Goal: Navigation & Orientation: Find specific page/section

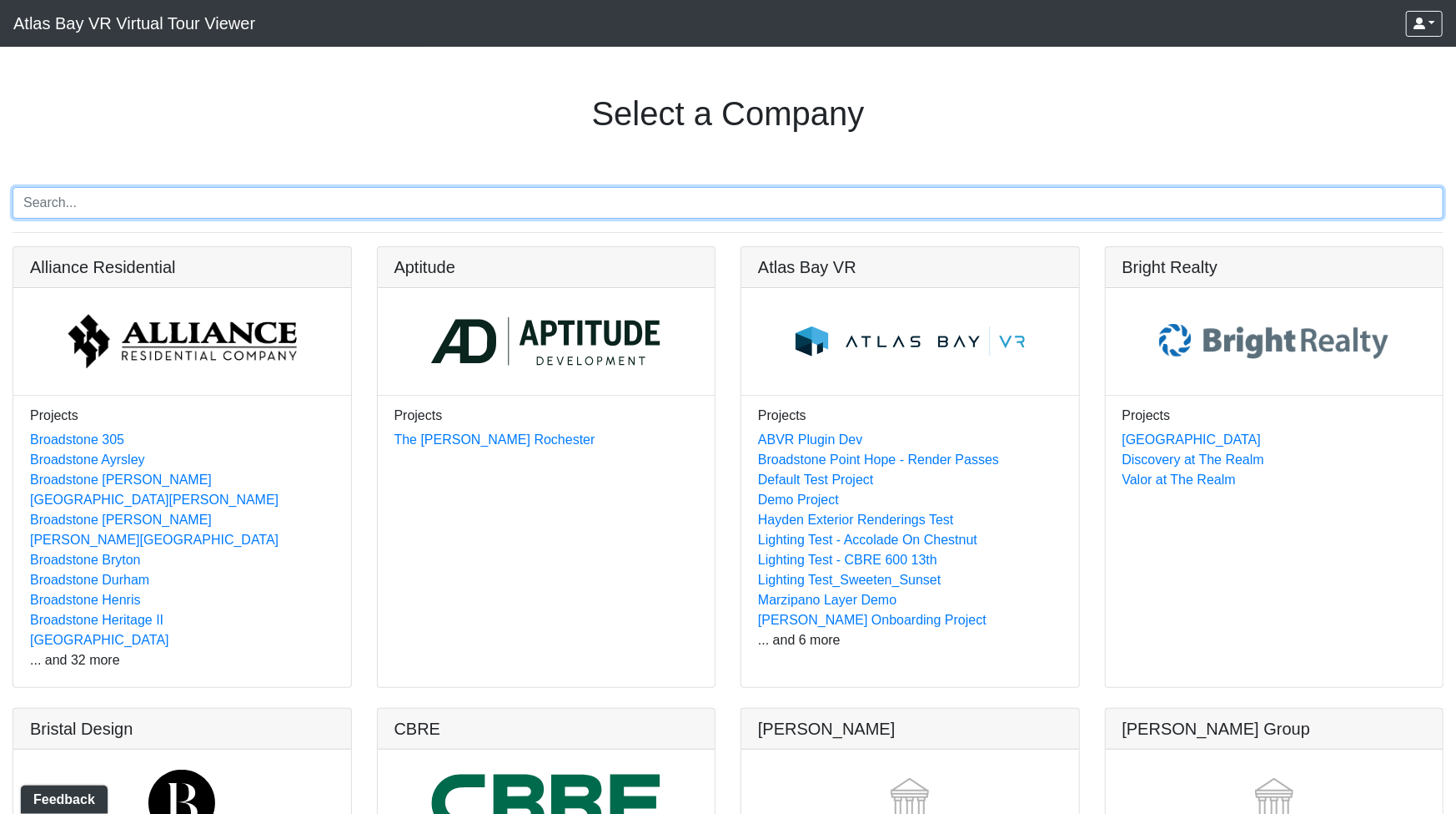
click at [448, 206] on input "Search" at bounding box center [728, 202] width 1431 height 32
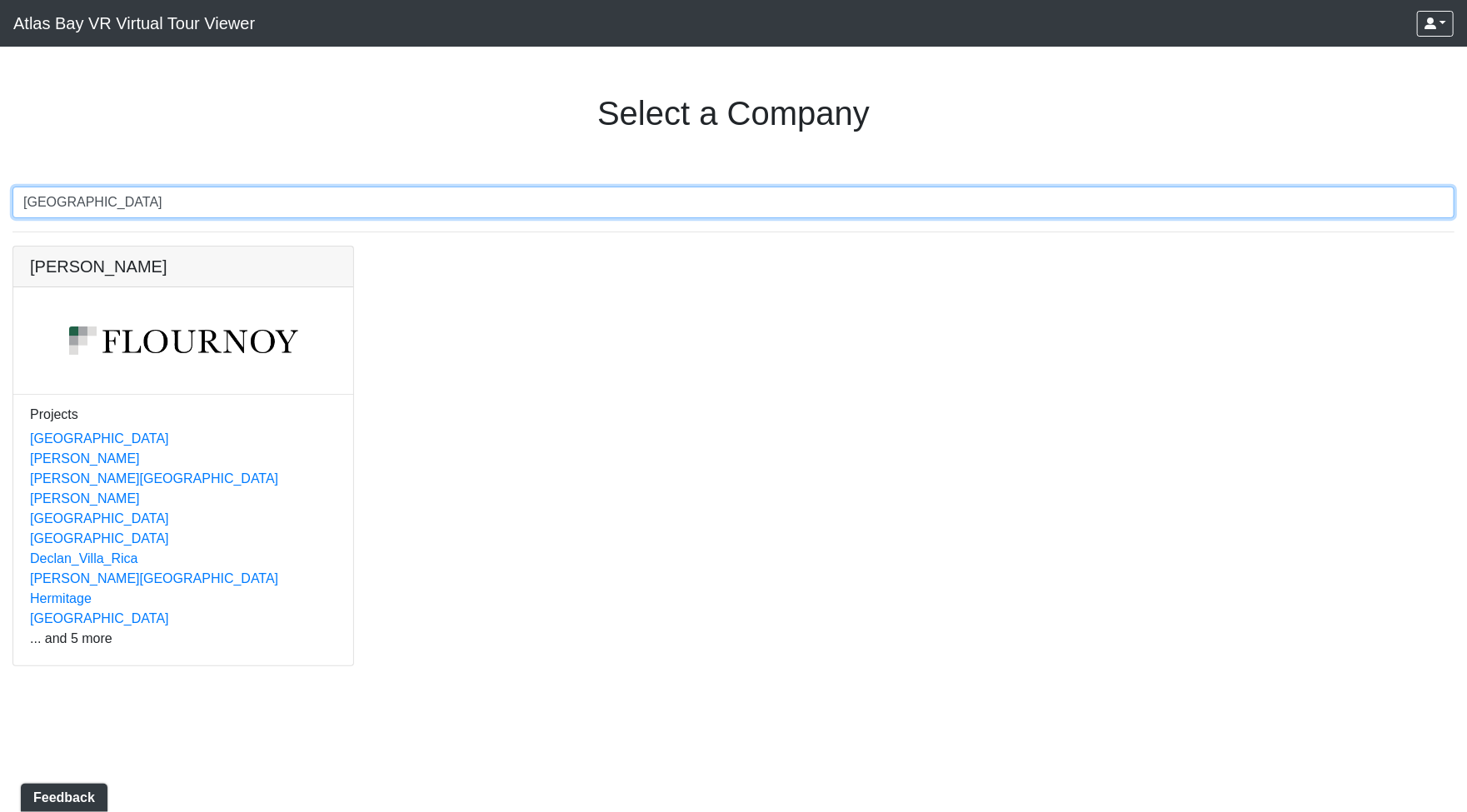
type input "huntersville"
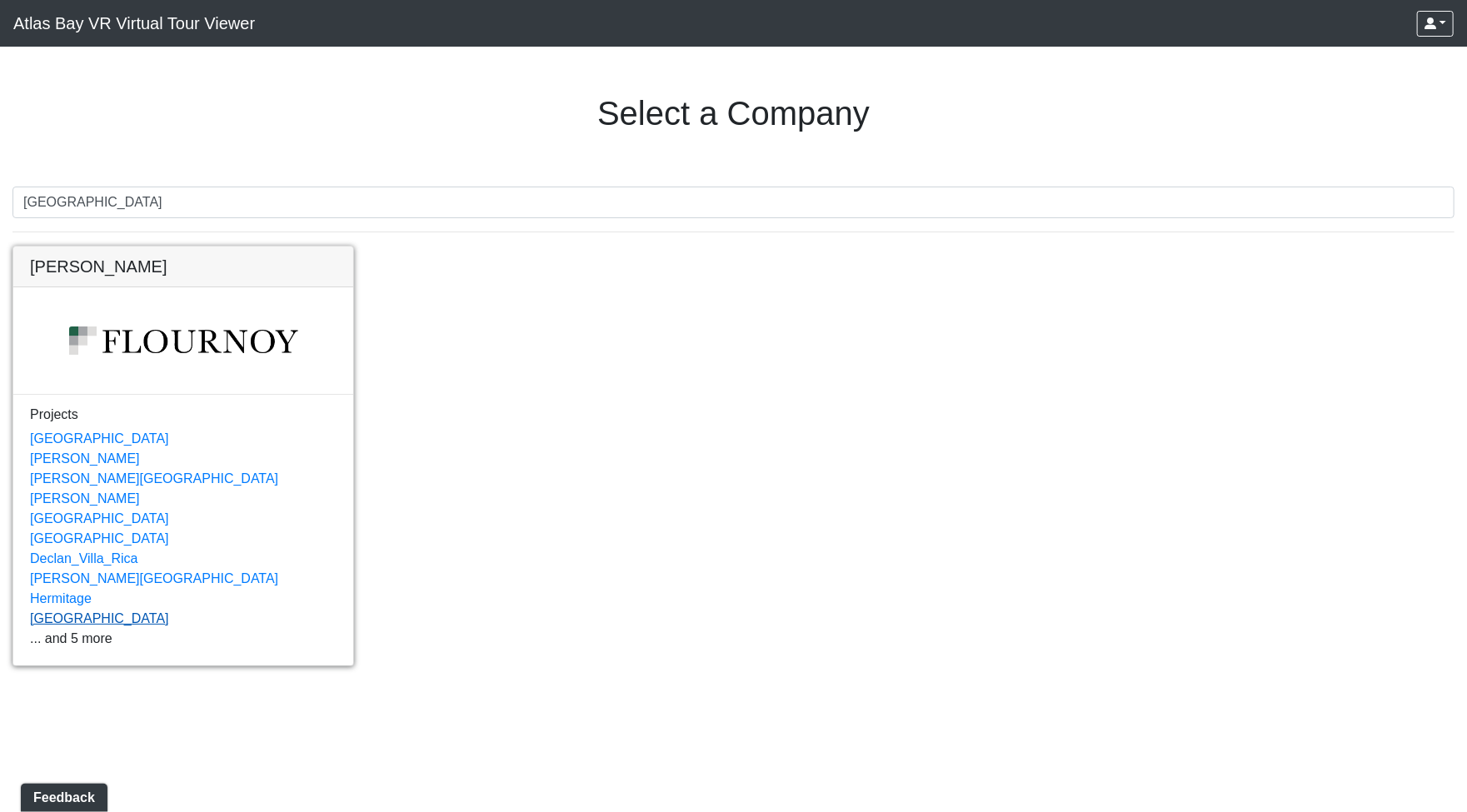
click at [71, 615] on link "Huntersville" at bounding box center [100, 618] width 139 height 14
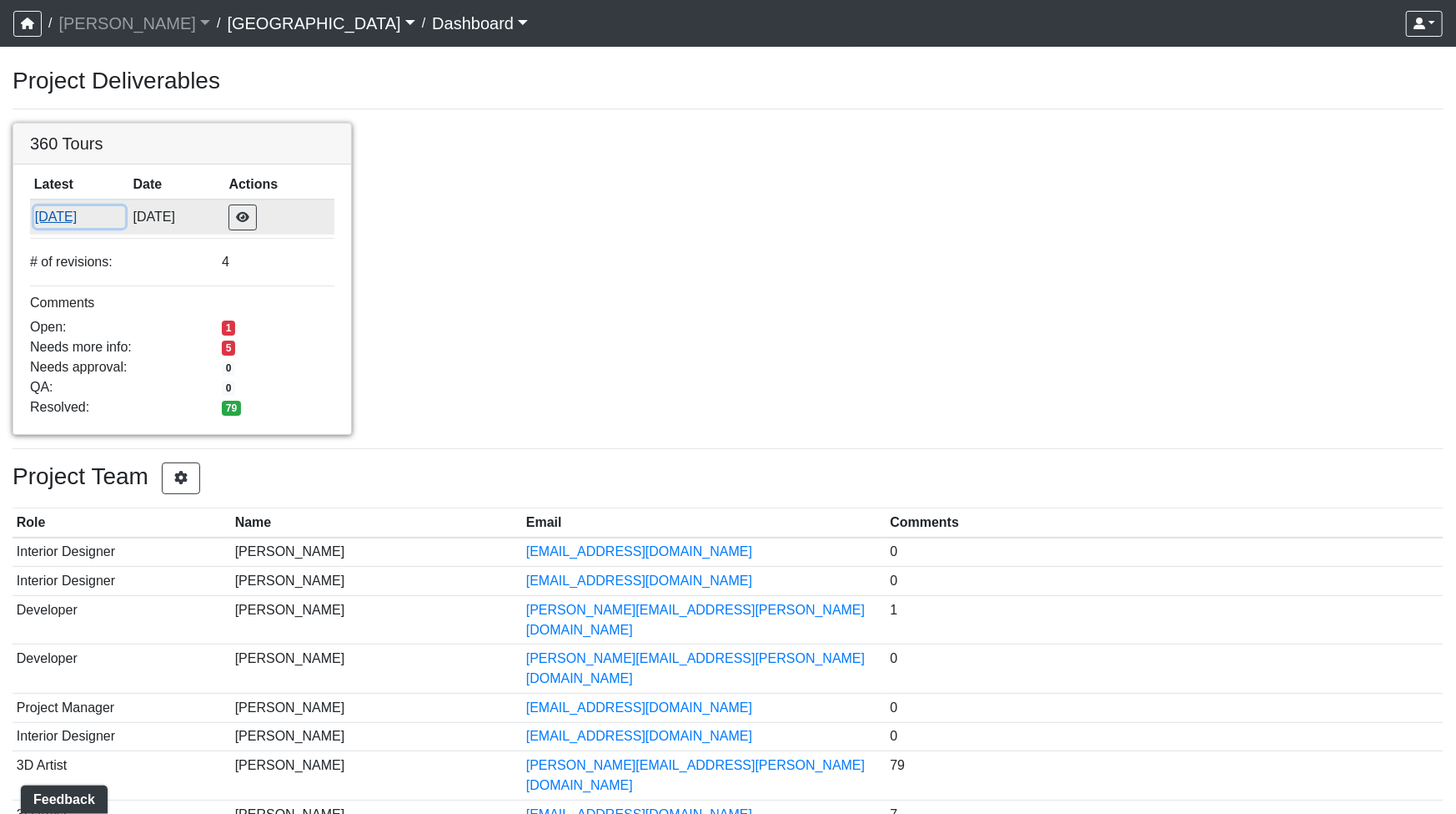
click at [52, 207] on button "9/11/2025" at bounding box center [80, 217] width 91 height 22
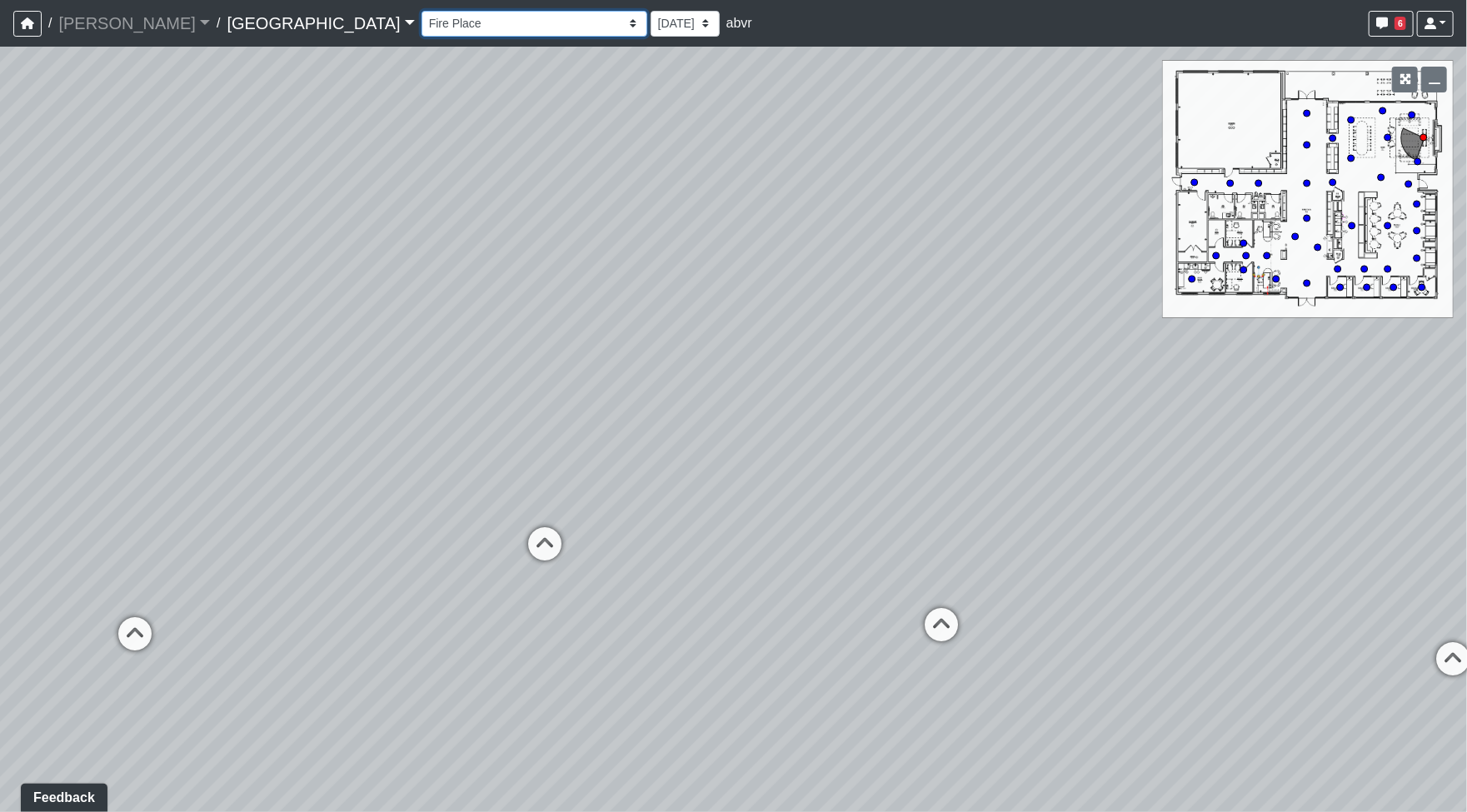
click at [422, 17] on select "Fire Place Fire Place Corner 1 Fire Place Corner 2 Hallway Lounge Mail Box 1 Ma…" at bounding box center [535, 23] width 226 height 26
click at [422, 11] on select "Fire Place Fire Place Corner 1 Fire Place Corner 2 Hallway Lounge Mail Box 1 Ma…" at bounding box center [535, 23] width 226 height 26
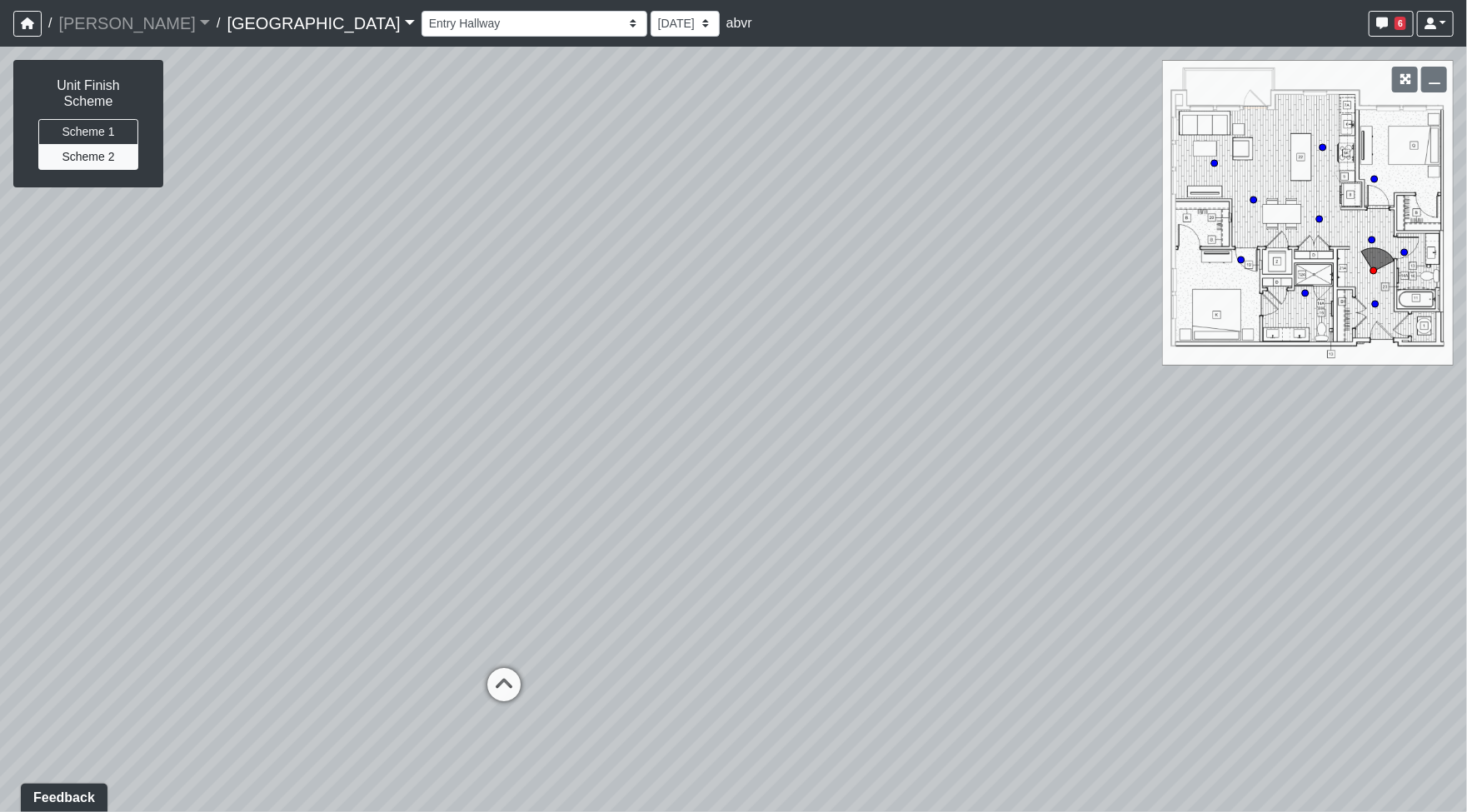
drag, startPoint x: 894, startPoint y: 711, endPoint x: 309, endPoint y: 552, distance: 606.2
click at [309, 552] on div "Loading... North Entry Loading... Hallway Loading... Storefront Loading... Fire…" at bounding box center [733, 429] width 1467 height 765
drag, startPoint x: 215, startPoint y: 401, endPoint x: 1023, endPoint y: 329, distance: 811.2
click at [1027, 329] on div "Loading... North Entry Loading... Hallway Loading... Storefront Loading... Fire…" at bounding box center [733, 429] width 1467 height 765
drag, startPoint x: 439, startPoint y: 540, endPoint x: 766, endPoint y: 327, distance: 390.3
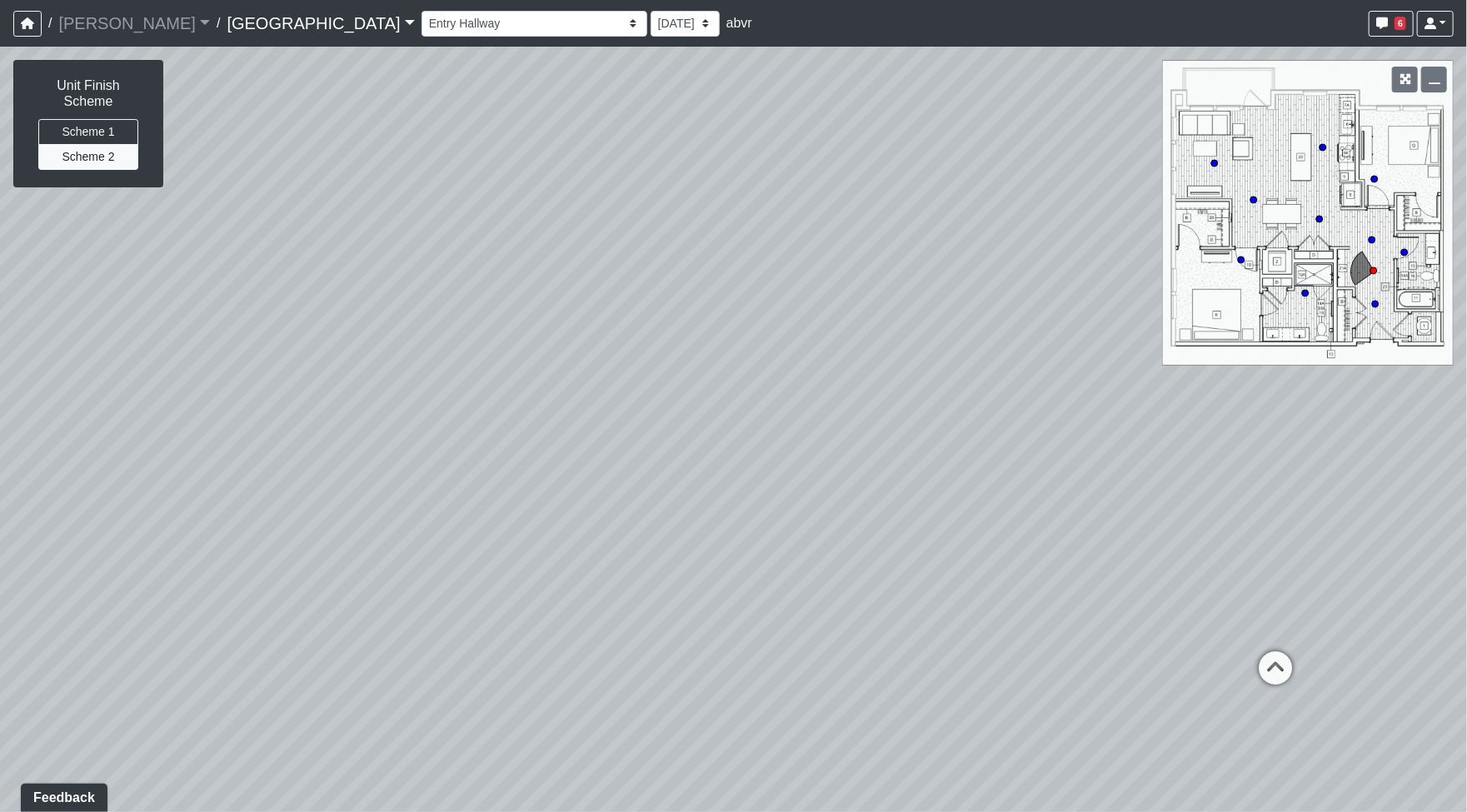
click at [820, 351] on div "Loading... North Entry Loading... Hallway Loading... Storefront Loading... Fire…" at bounding box center [733, 429] width 1467 height 765
click at [94, 119] on button "Scheme 1" at bounding box center [87, 131] width 100 height 26
drag, startPoint x: 1078, startPoint y: 552, endPoint x: 309, endPoint y: 668, distance: 777.7
click at [311, 678] on div "Loading... North Entry Loading... Hallway Loading... Storefront Loading... Fire…" at bounding box center [733, 429] width 1467 height 765
click at [752, 526] on icon at bounding box center [755, 539] width 50 height 50
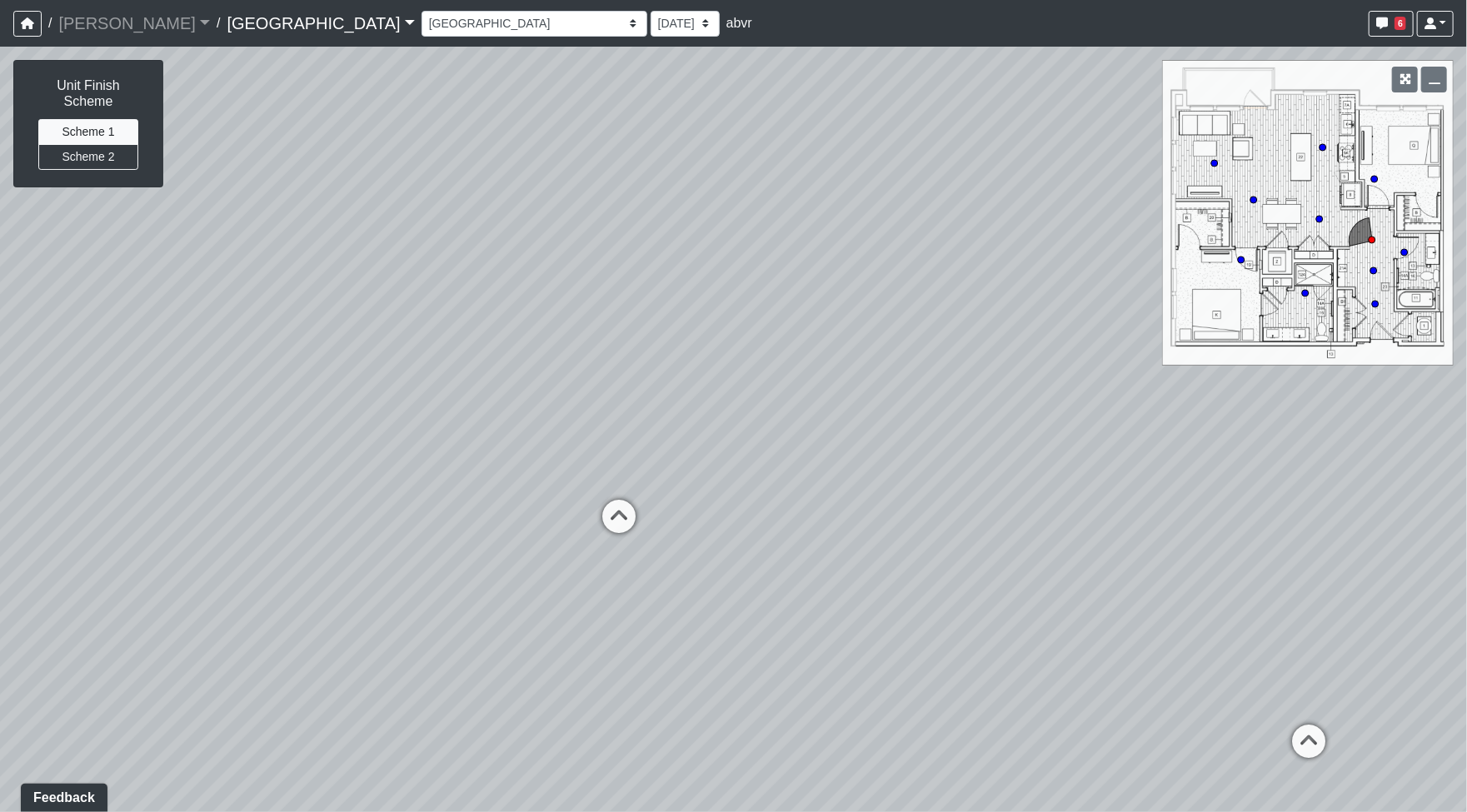
drag, startPoint x: 577, startPoint y: 387, endPoint x: 767, endPoint y: 549, distance: 249.7
click at [1091, 487] on div "Loading... North Entry Loading... Hallway Loading... Storefront Loading... Fire…" at bounding box center [733, 429] width 1467 height 765
click at [624, 518] on icon at bounding box center [617, 525] width 50 height 50
drag, startPoint x: 838, startPoint y: 428, endPoint x: 154, endPoint y: 607, distance: 707.0
click at [144, 618] on div "Loading... North Entry Loading... Hallway Loading... Storefront Loading... Fire…" at bounding box center [733, 429] width 1467 height 765
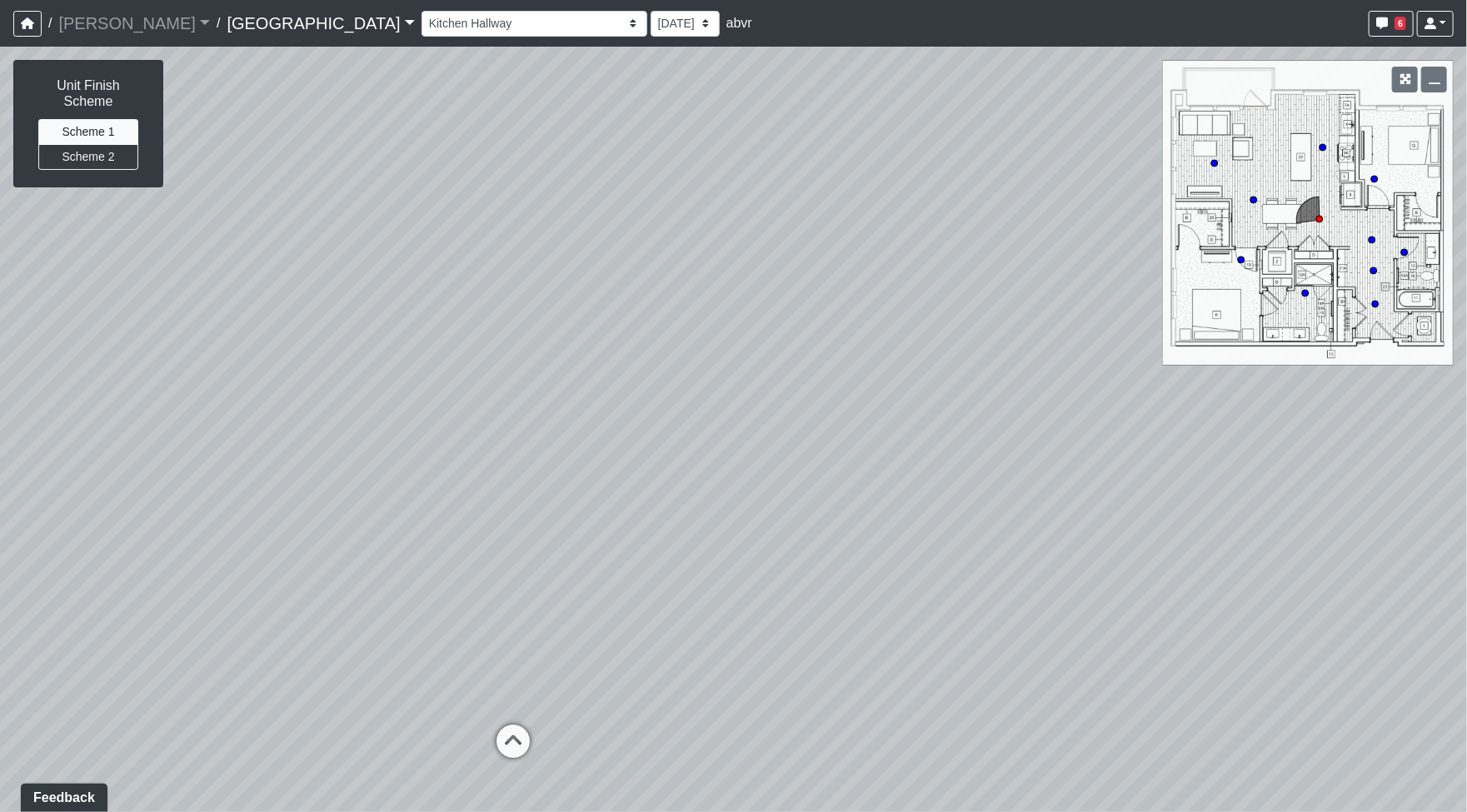
drag, startPoint x: 303, startPoint y: 559, endPoint x: 923, endPoint y: 558, distance: 620.0
click at [923, 558] on div "Loading... North Entry Loading... Hallway Loading... Storefront Loading... Fire…" at bounding box center [733, 429] width 1467 height 765
click at [510, 744] on icon at bounding box center [513, 749] width 50 height 50
drag, startPoint x: 888, startPoint y: 567, endPoint x: -30, endPoint y: 198, distance: 989.4
click at [0, 198] on html "/ Flournoy Flournoy Loading... / Huntersville Huntersville Loading... Huntersvi…" at bounding box center [733, 406] width 1467 height 812
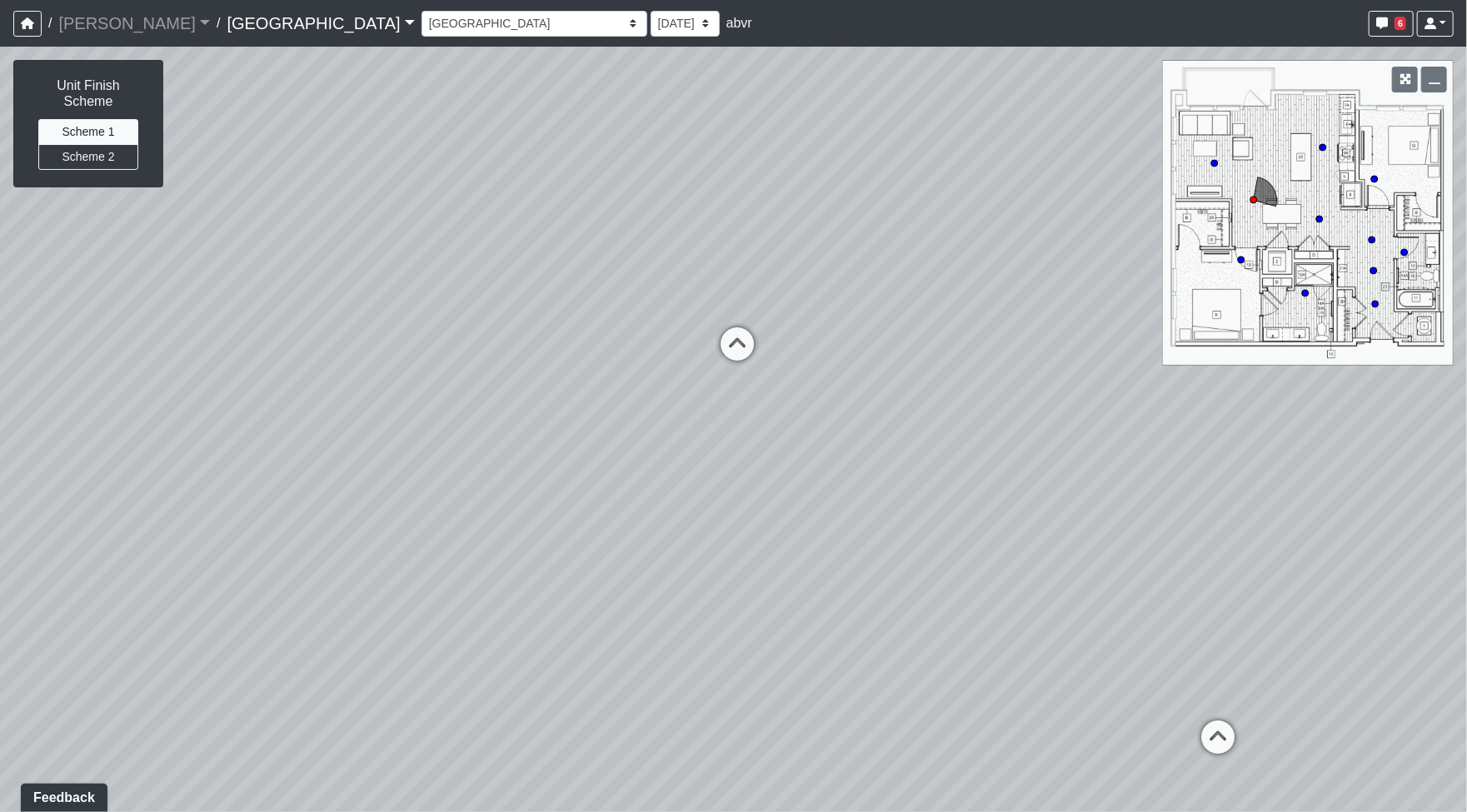
drag, startPoint x: 873, startPoint y: 320, endPoint x: 409, endPoint y: 380, distance: 467.9
click at [422, 575] on div "Loading... North Entry Loading... Hallway Loading... Storefront Loading... Fire…" at bounding box center [733, 429] width 1467 height 765
click at [111, 144] on button "Scheme 2" at bounding box center [87, 156] width 100 height 26
click at [106, 119] on button "Scheme 1" at bounding box center [87, 131] width 100 height 26
click at [76, 144] on button "Scheme 2" at bounding box center [87, 156] width 100 height 26
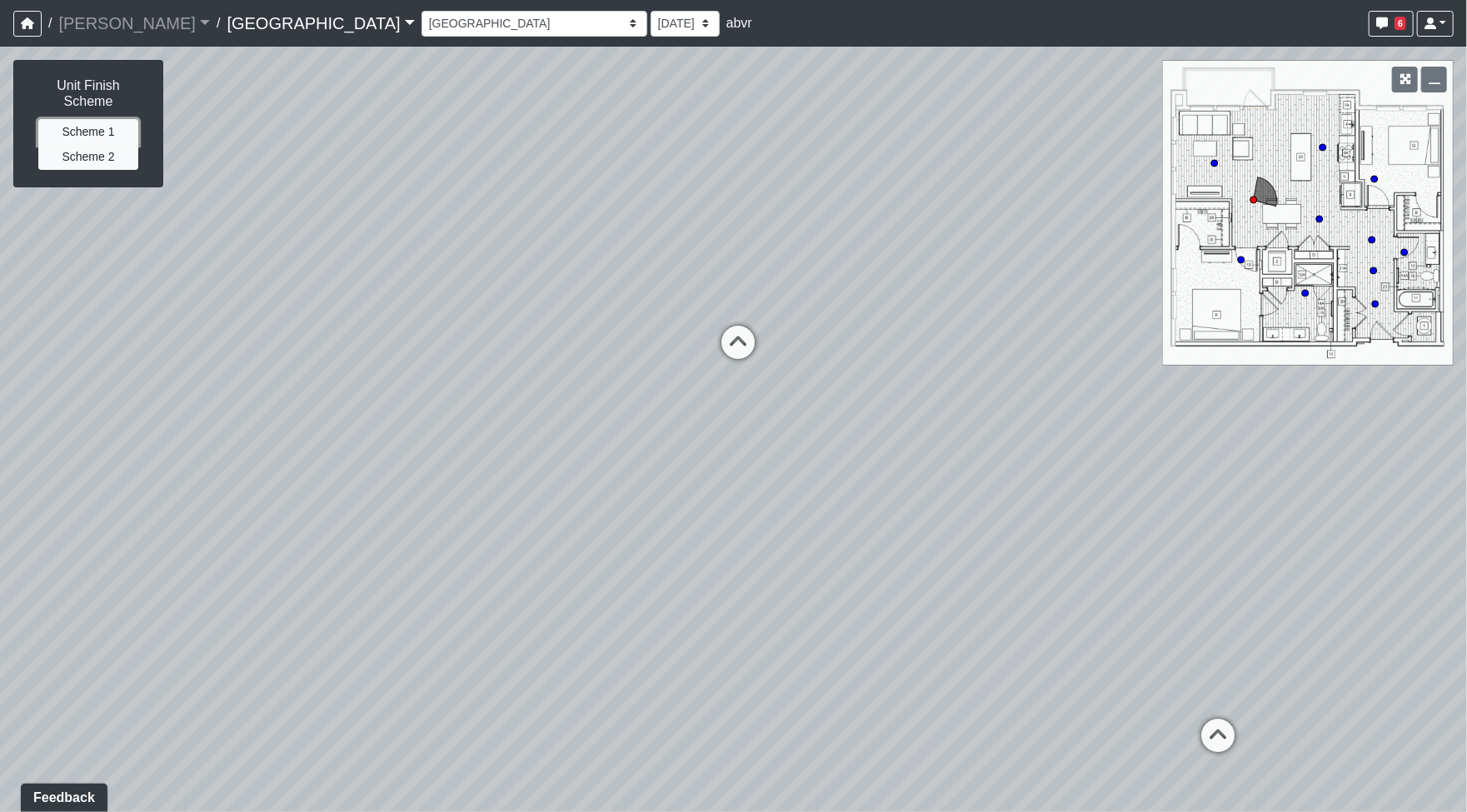
click at [99, 122] on button "Scheme 1" at bounding box center [87, 131] width 100 height 26
click at [1212, 739] on icon at bounding box center [1218, 744] width 50 height 50
select select "h7WHRrDhsLnGnnUzohZgJu"
drag, startPoint x: 322, startPoint y: 513, endPoint x: 1286, endPoint y: 597, distance: 967.7
click at [1291, 600] on div "Loading... North Entry Loading... Hallway Loading... Storefront Loading... Fire…" at bounding box center [733, 429] width 1467 height 765
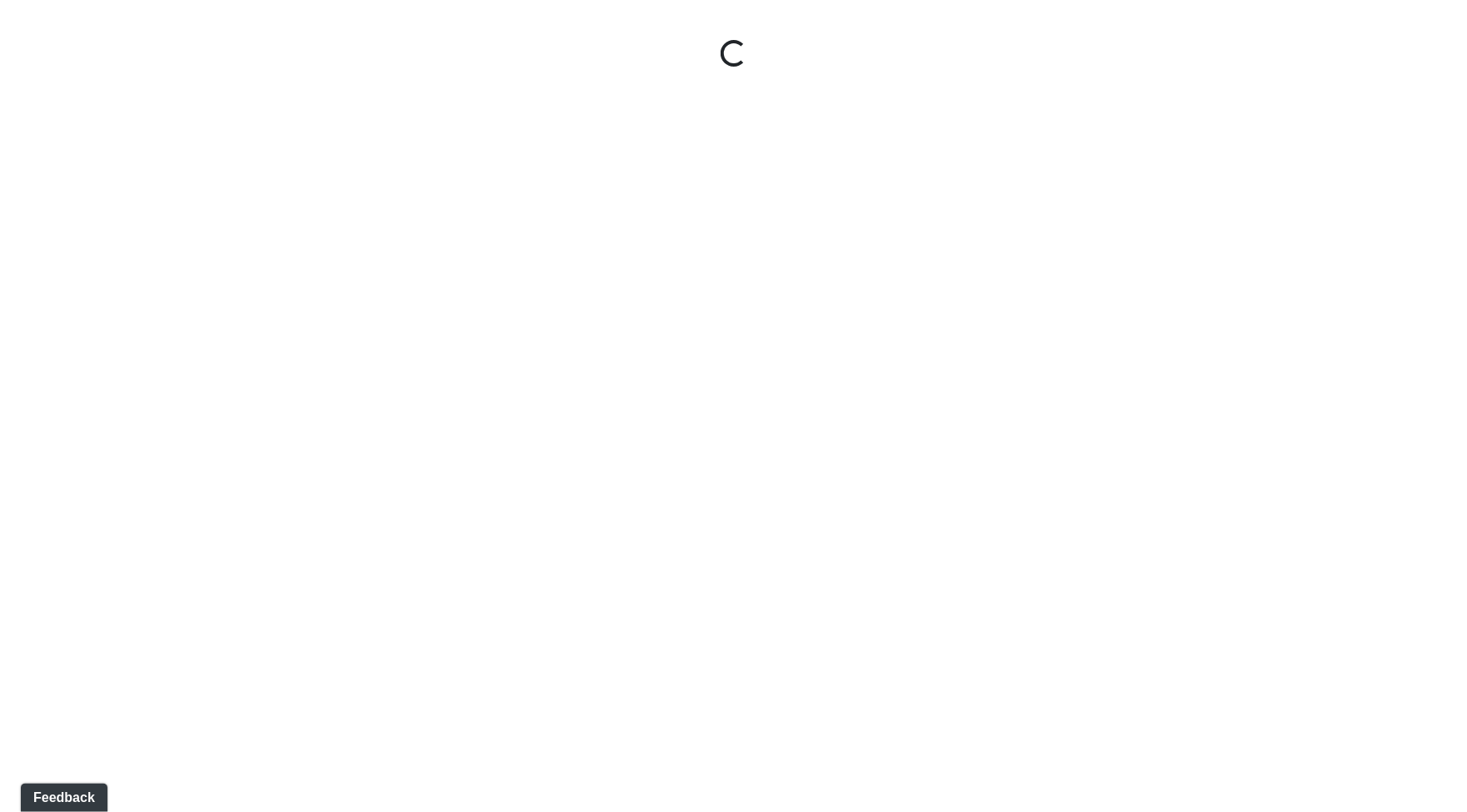
select select "vsBywWUvJ9ixo7EGsQ8Y2i"
